Goal: Transaction & Acquisition: Purchase product/service

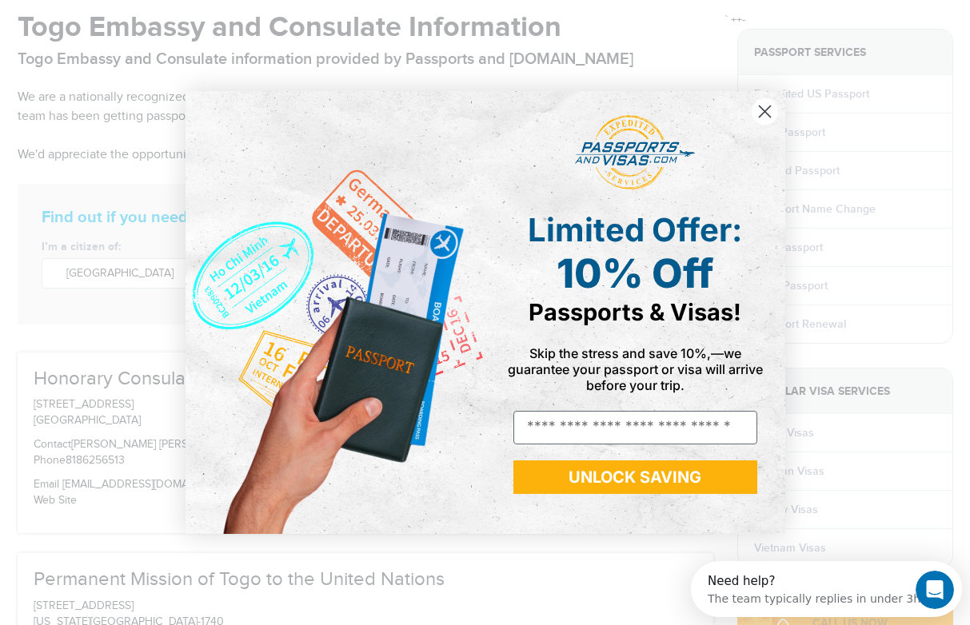
click at [762, 114] on icon "Close dialog" at bounding box center [764, 111] width 11 height 11
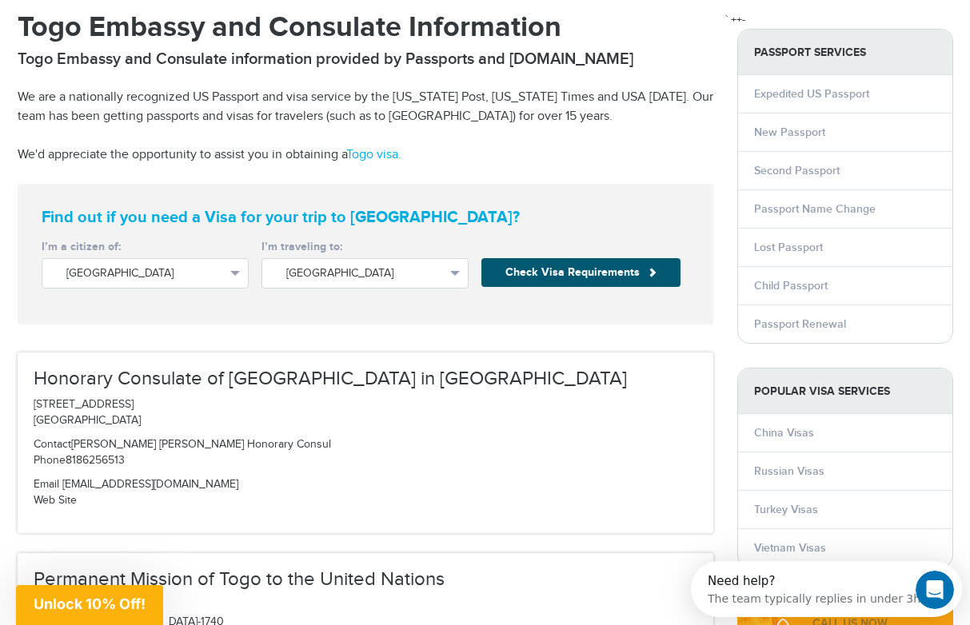
click at [598, 276] on button "Check Visa Requirements" at bounding box center [580, 272] width 199 height 29
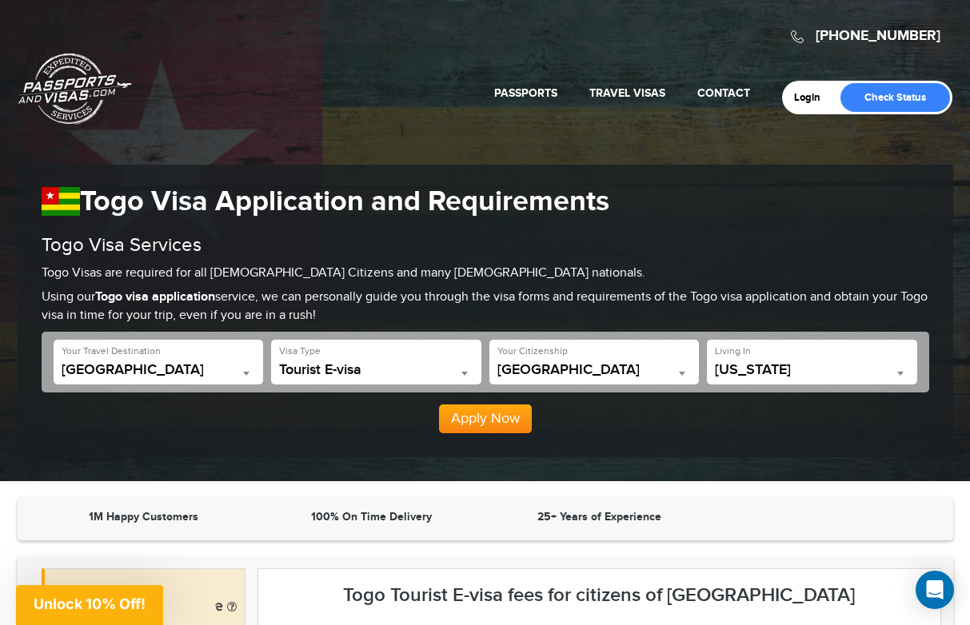
click at [749, 362] on span "California" at bounding box center [812, 370] width 194 height 16
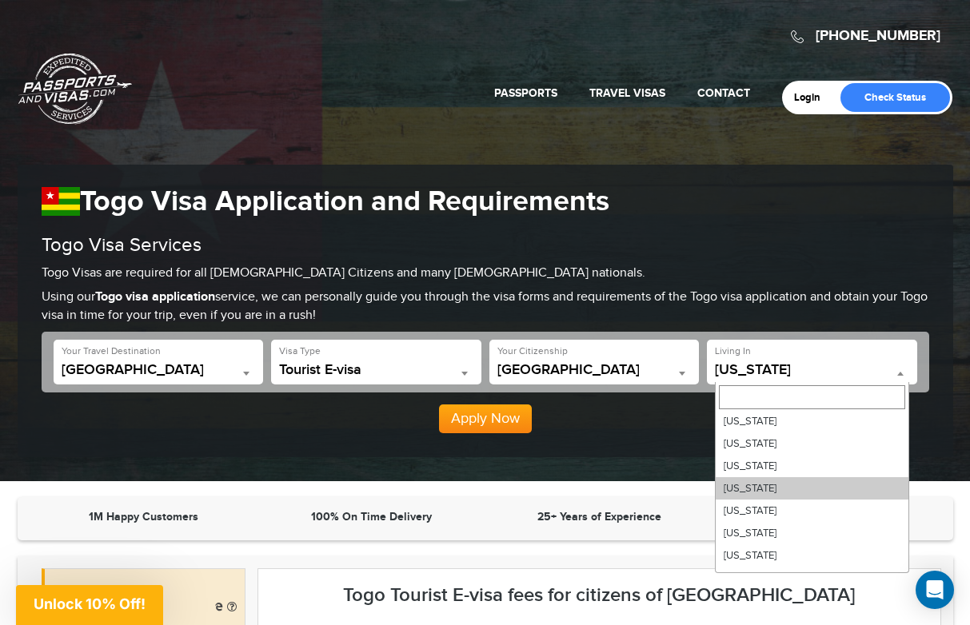
scroll to position [676, 0]
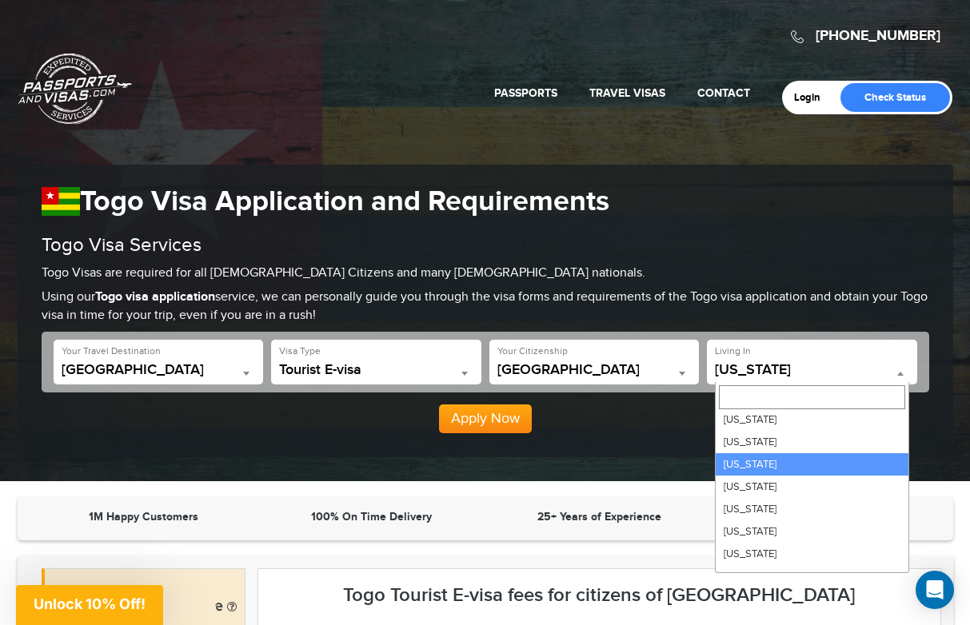
select select "**"
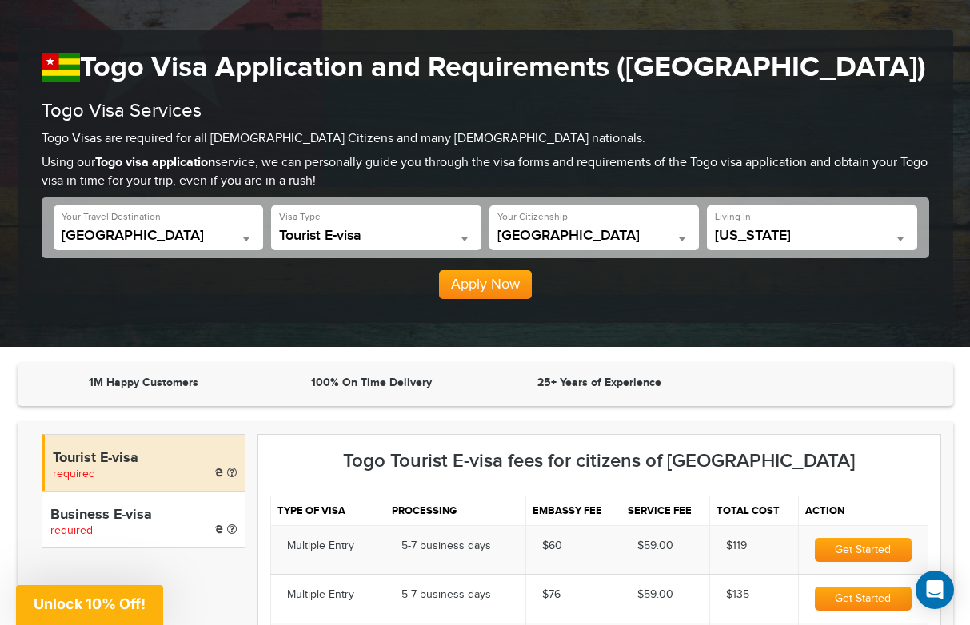
click at [476, 279] on button "Apply Now" at bounding box center [485, 284] width 93 height 29
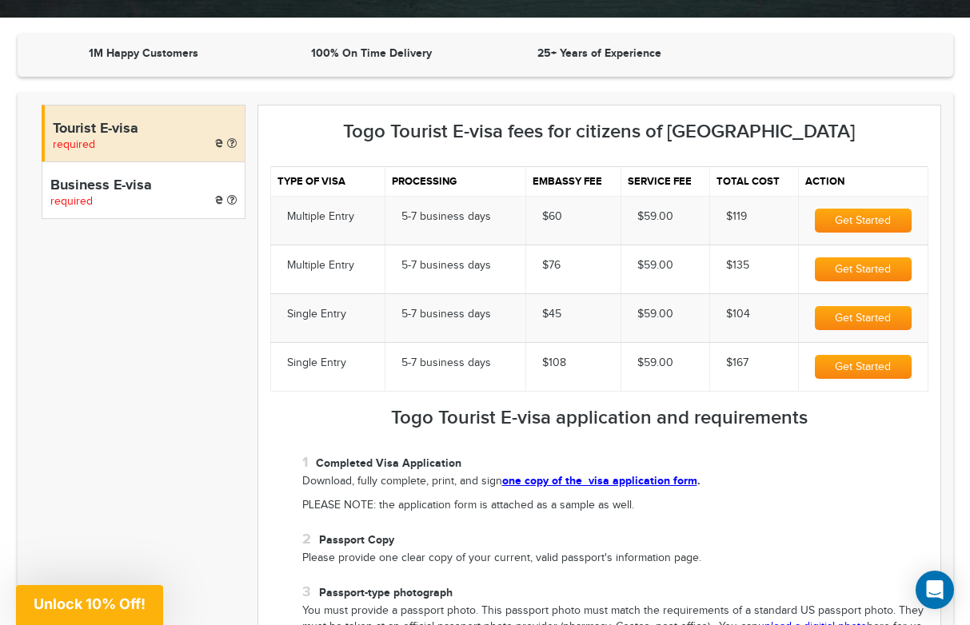
scroll to position [473, 0]
